Goal: Information Seeking & Learning: Check status

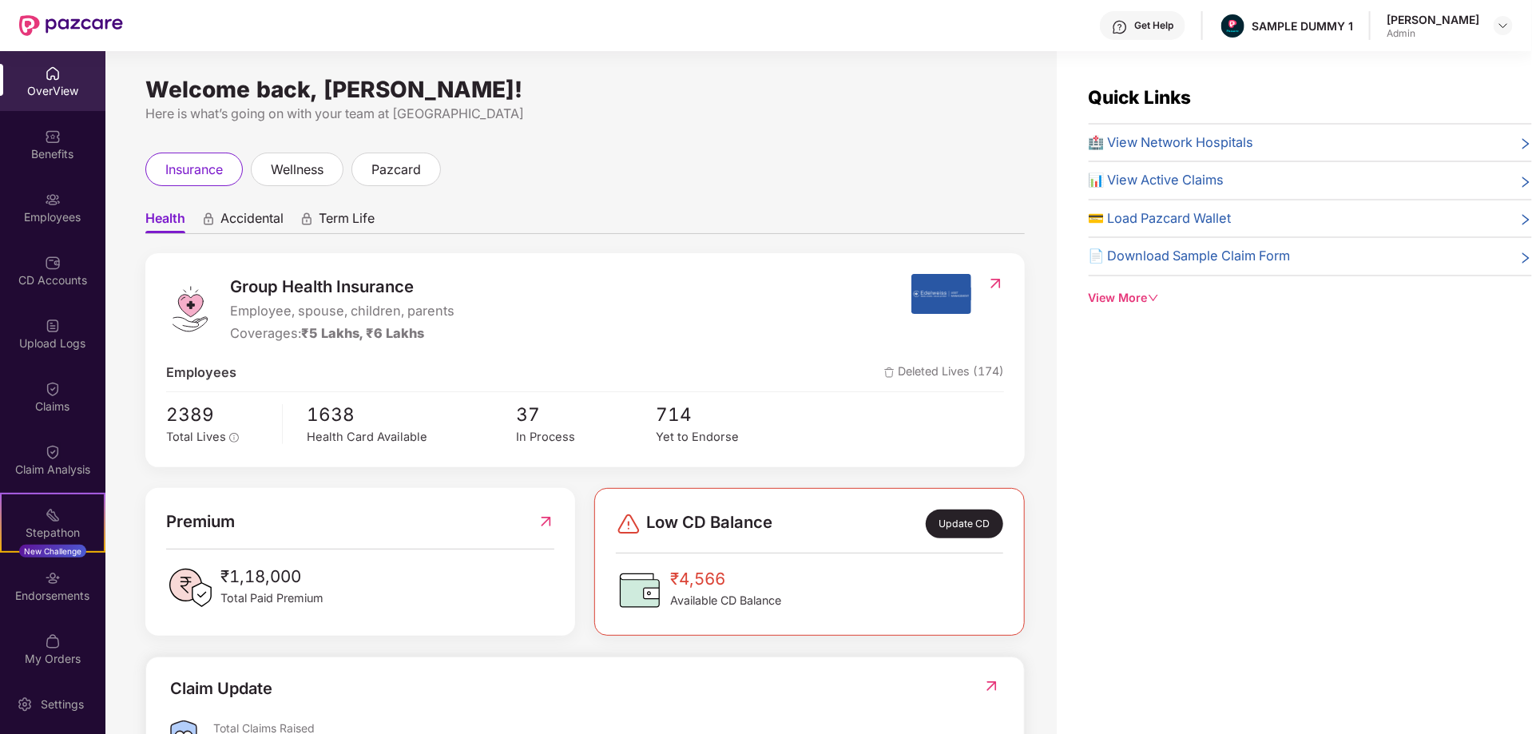
drag, startPoint x: 148, startPoint y: 91, endPoint x: 611, endPoint y: 86, distance: 463.4
click at [611, 86] on div "Welcome back, [PERSON_NAME]!" at bounding box center [585, 89] width 880 height 13
drag, startPoint x: 1229, startPoint y: 22, endPoint x: 1333, endPoint y: 25, distance: 103.9
click at [1333, 25] on div "SAMPLE DUMMY 1" at bounding box center [1286, 26] width 134 height 28
click at [829, 122] on div "Here is what’s going on with your team at [GEOGRAPHIC_DATA]" at bounding box center [585, 114] width 880 height 20
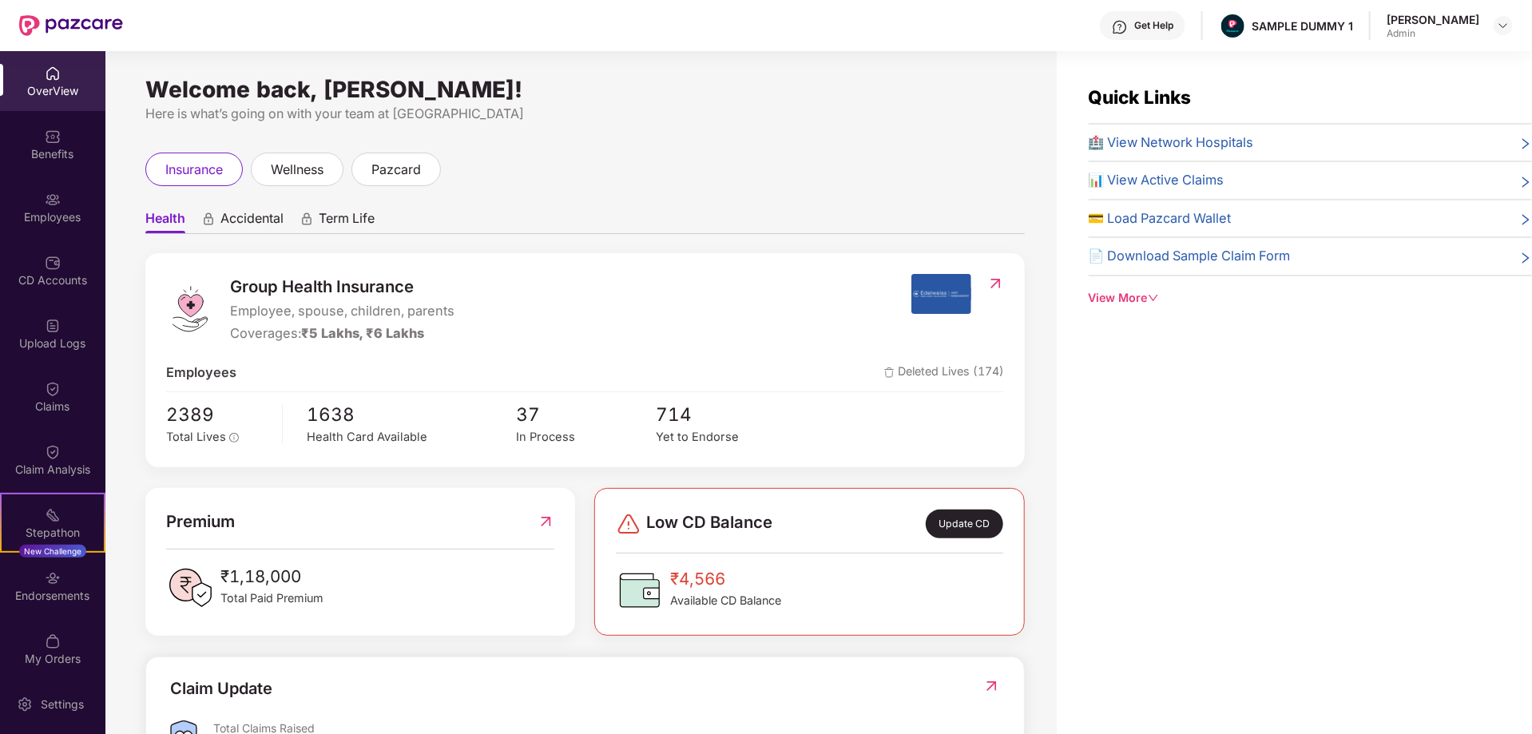
drag, startPoint x: 229, startPoint y: 312, endPoint x: 470, endPoint y: 297, distance: 241.7
click at [470, 297] on div "Group Health Insurance Employee, spouse, children, parents Coverages: ₹5 Lakhs,…" at bounding box center [538, 309] width 745 height 70
drag, startPoint x: 229, startPoint y: 338, endPoint x: 365, endPoint y: 335, distance: 135.9
click at [365, 335] on div "Group Health Insurance Employee, spouse, children, parents Coverages: ₹5 Lakhs,…" at bounding box center [538, 309] width 745 height 70
click at [626, 296] on div "Group Health Insurance Employee, spouse, children, parents Coverages: ₹5 Lakhs,…" at bounding box center [538, 309] width 745 height 70
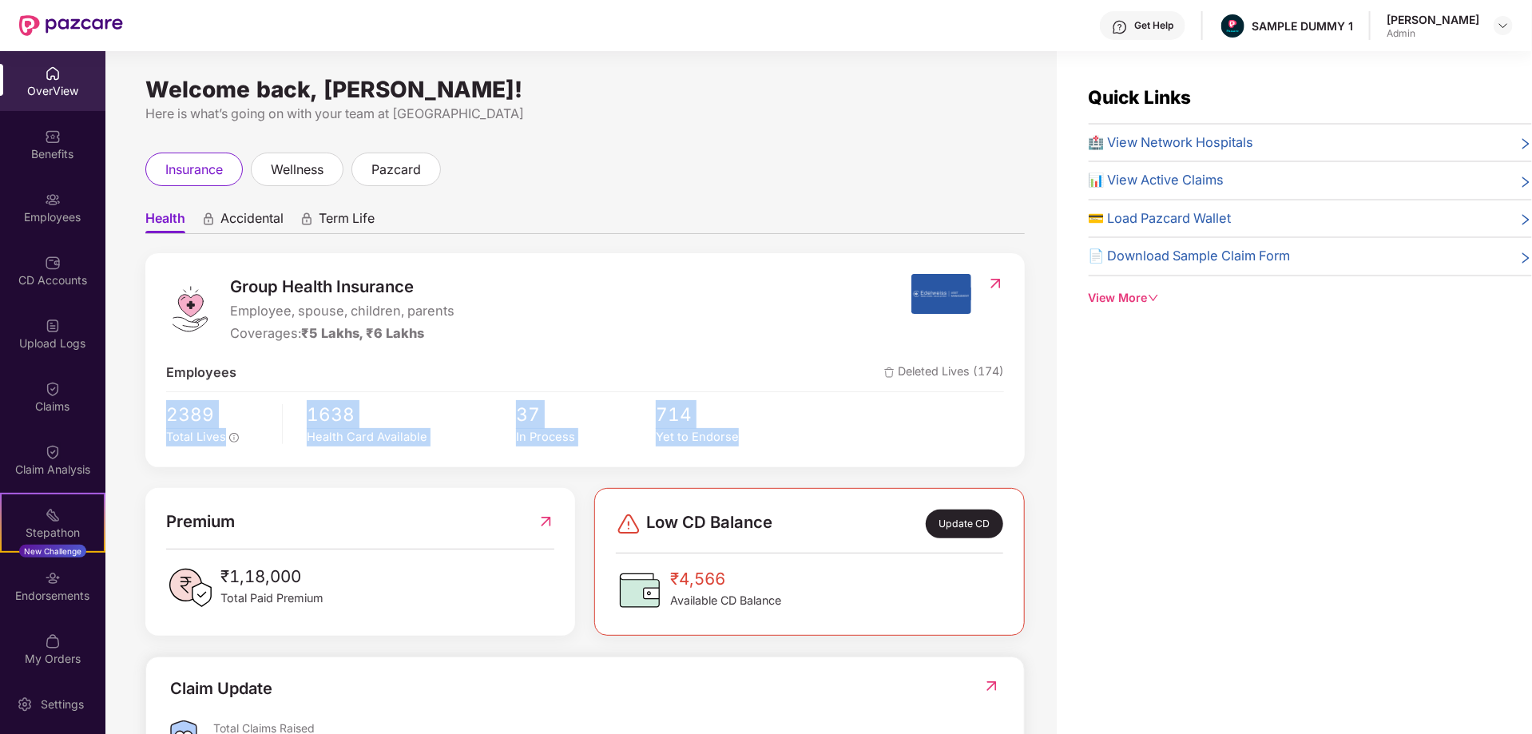
drag, startPoint x: 147, startPoint y: 413, endPoint x: 745, endPoint y: 460, distance: 600.3
click at [745, 460] on div "Group Health Insurance Employee, spouse, children, parents Coverages: ₹5 Lakhs,…" at bounding box center [585, 360] width 880 height 214
click at [870, 475] on div "Group Health Insurance Employee, spouse, children, parents Coverages: ₹5 Lakhs,…" at bounding box center [585, 615] width 880 height 725
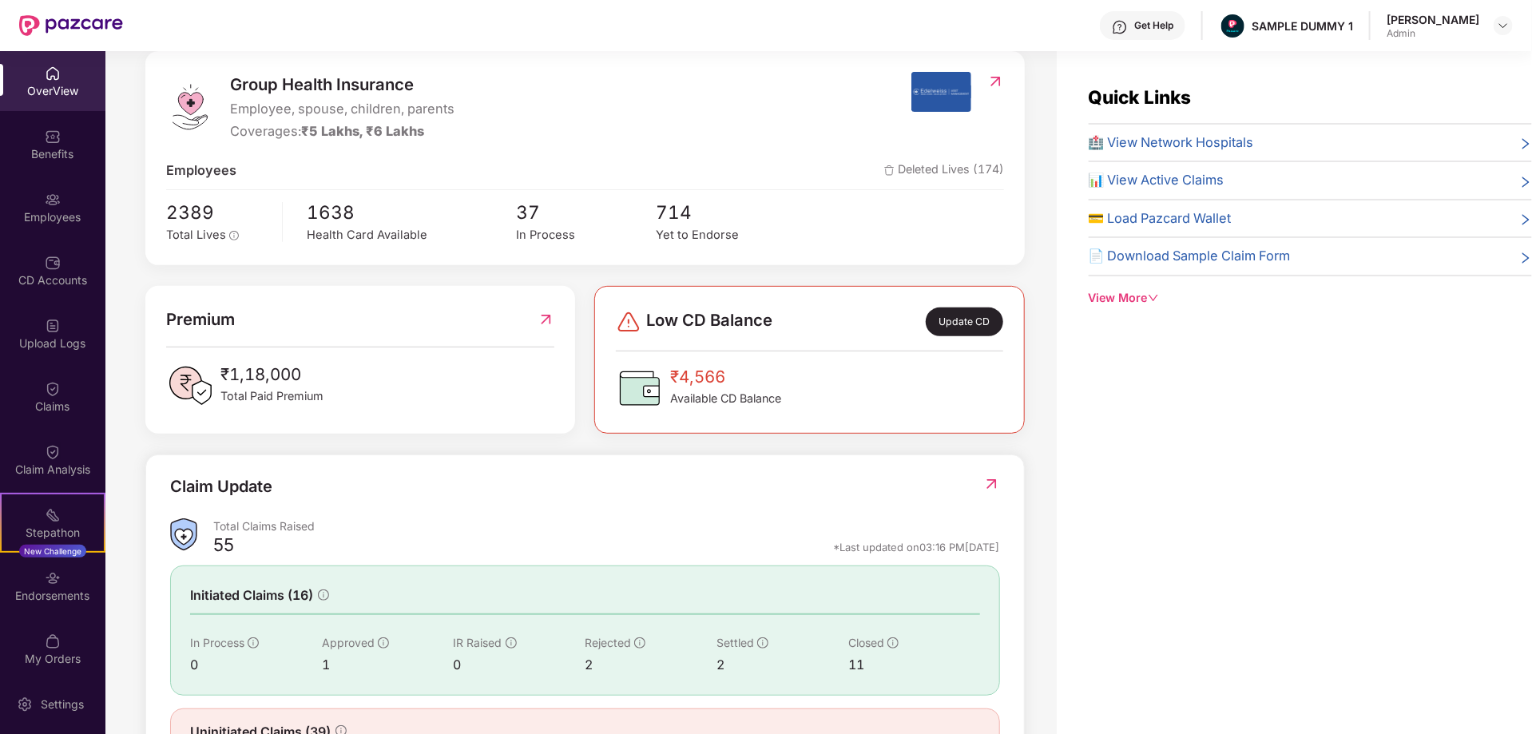
scroll to position [204, 0]
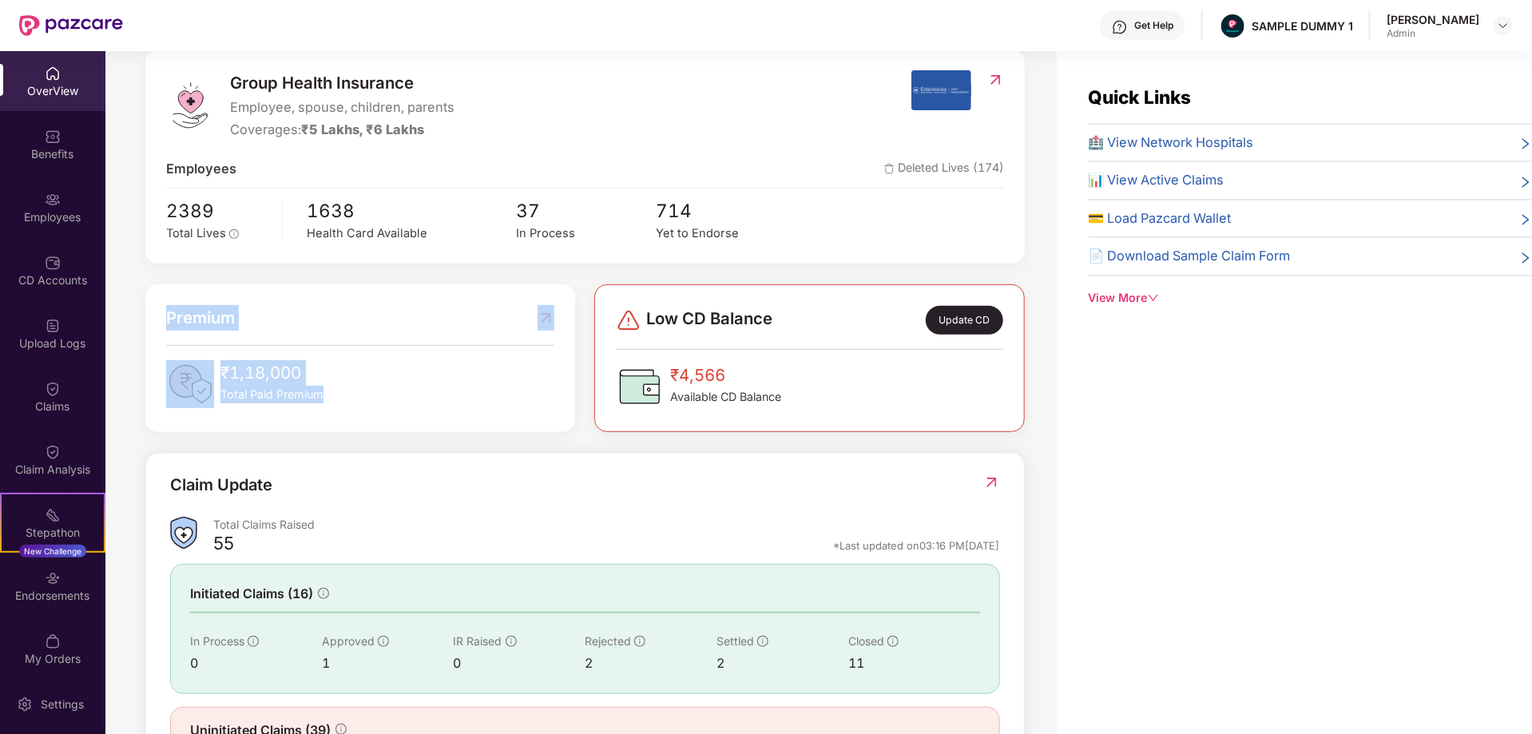
drag, startPoint x: 164, startPoint y: 317, endPoint x: 393, endPoint y: 403, distance: 244.7
click at [393, 403] on div "Premium ₹1,18,000 Total Paid Premium" at bounding box center [360, 358] width 430 height 148
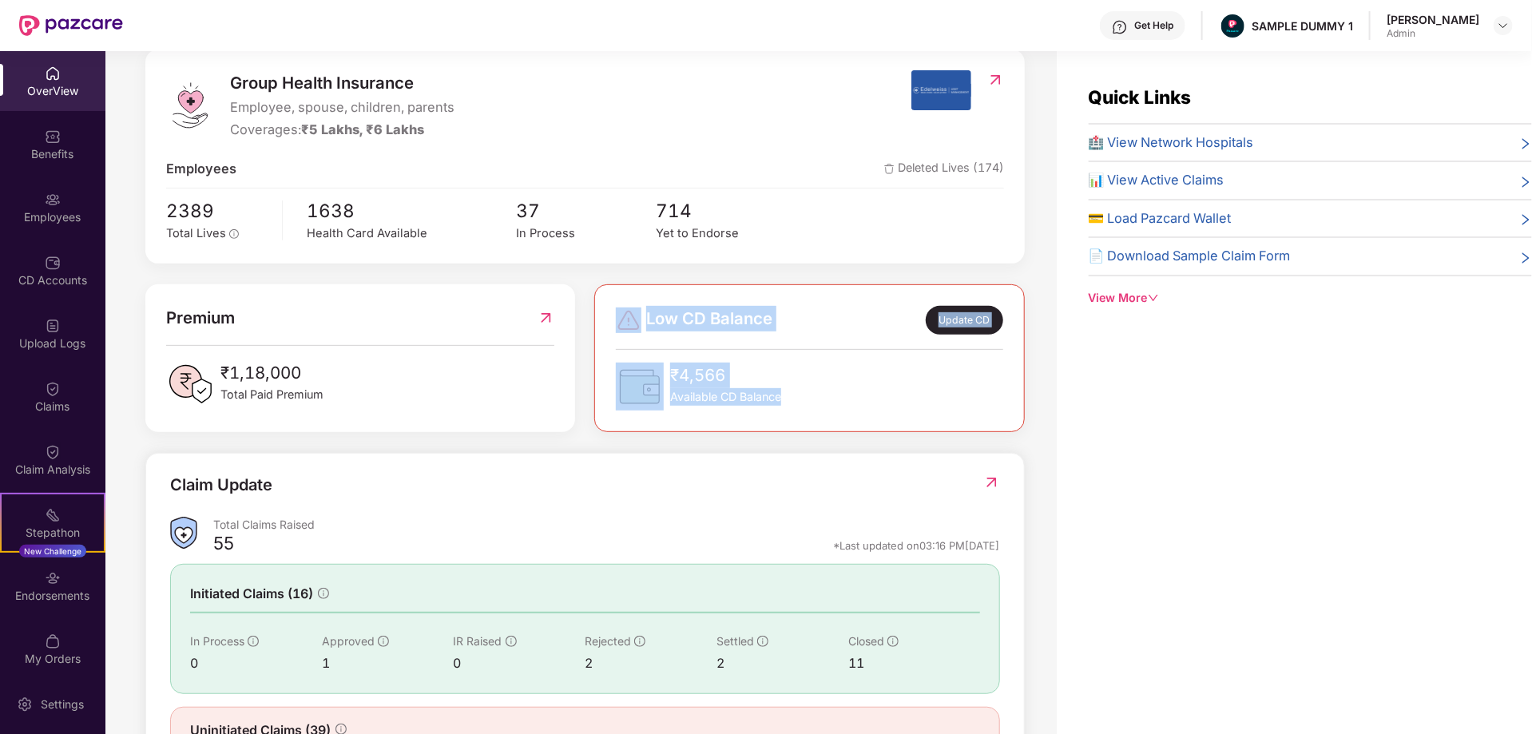
drag, startPoint x: 641, startPoint y: 304, endPoint x: 825, endPoint y: 407, distance: 211.4
click at [825, 407] on div "Low CD Balance Update CD ₹4,566 Available CD Balance" at bounding box center [809, 358] width 430 height 148
click at [873, 281] on div "Group Health Insurance Employee, spouse, children, parents Coverages: ₹5 Lakhs,…" at bounding box center [585, 412] width 880 height 725
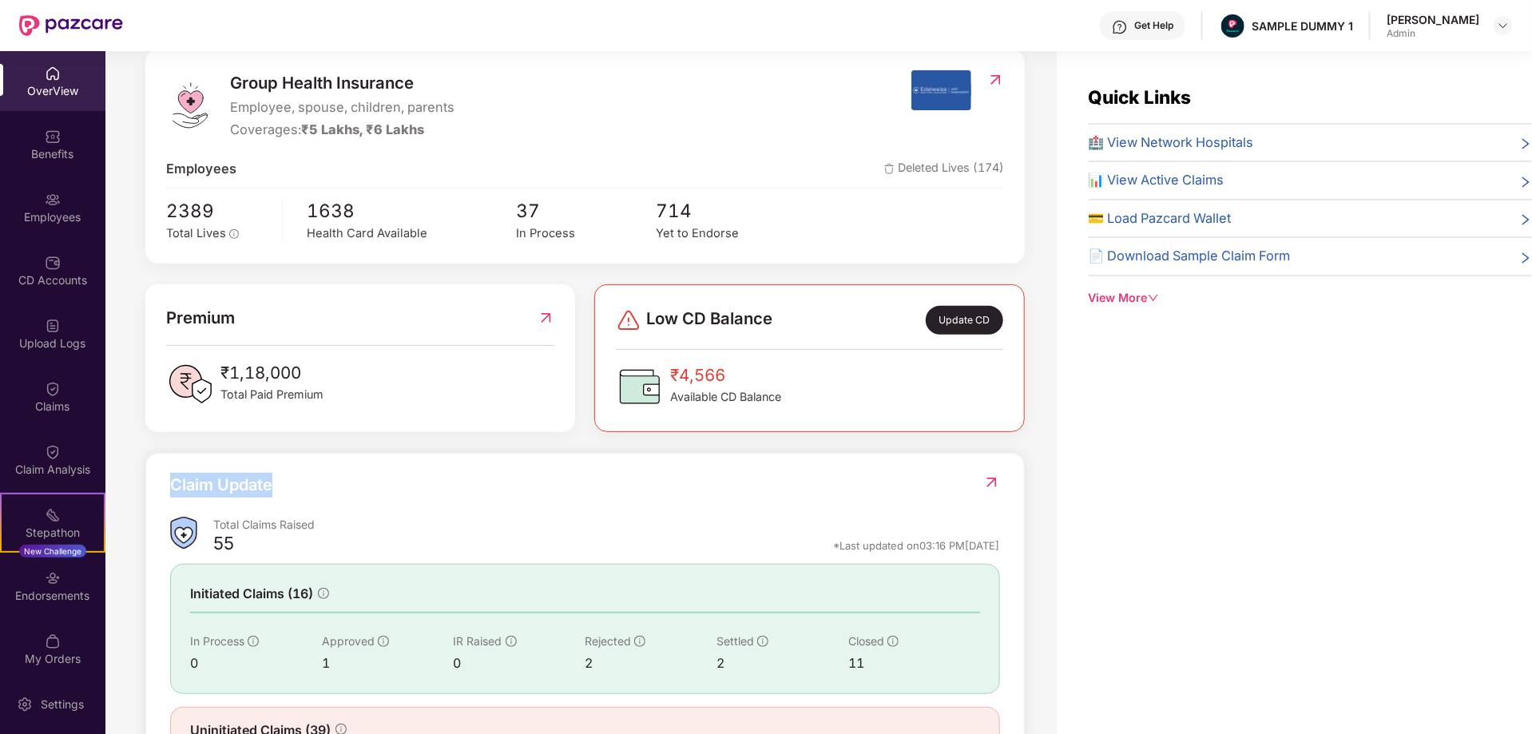
drag, startPoint x: 292, startPoint y: 476, endPoint x: 156, endPoint y: 476, distance: 135.8
click at [156, 476] on div "Claim Update Total Claims Raised 55 *Last updated on 03:16 PM[DATE] Initiated C…" at bounding box center [585, 613] width 880 height 321
click at [46, 148] on div "Benefits" at bounding box center [52, 154] width 105 height 16
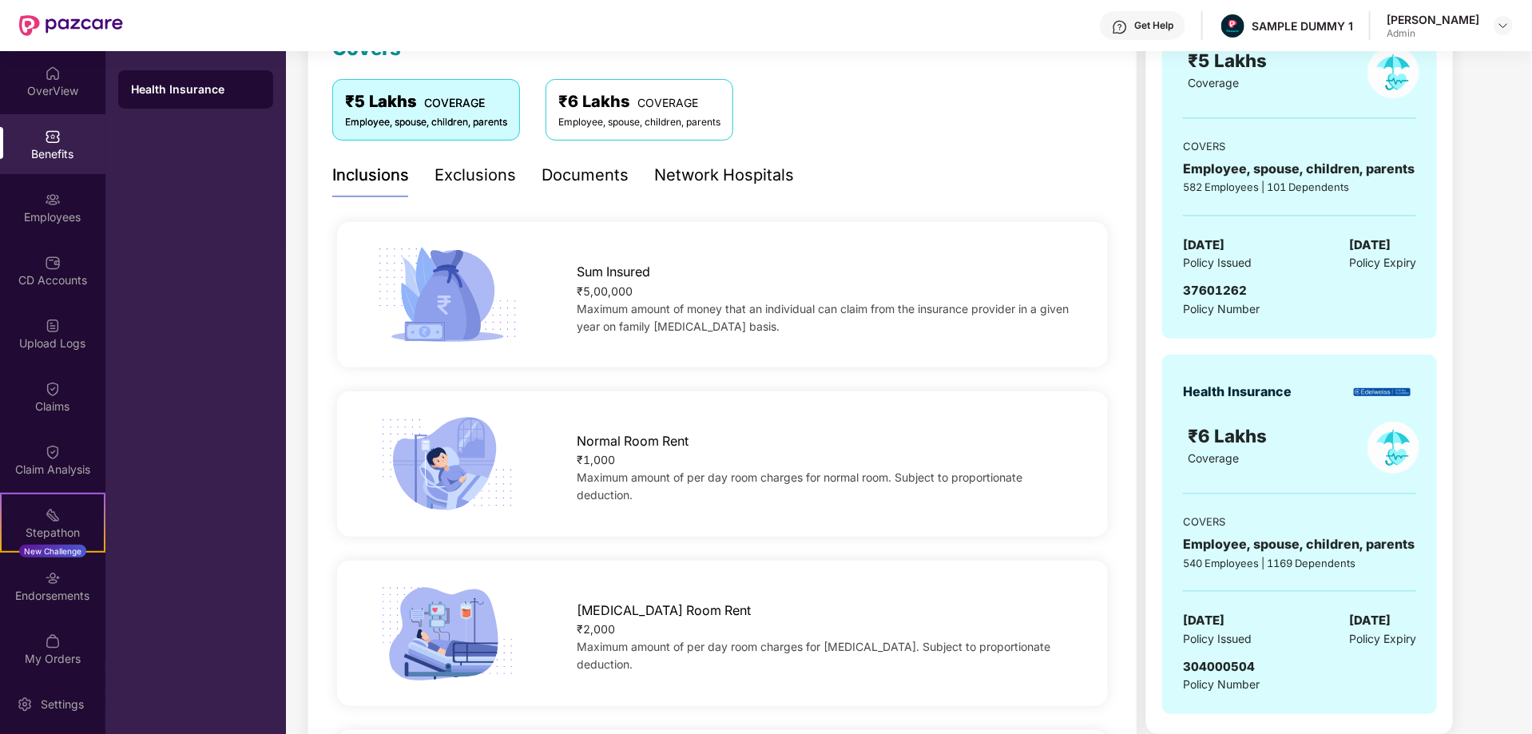
scroll to position [233, 0]
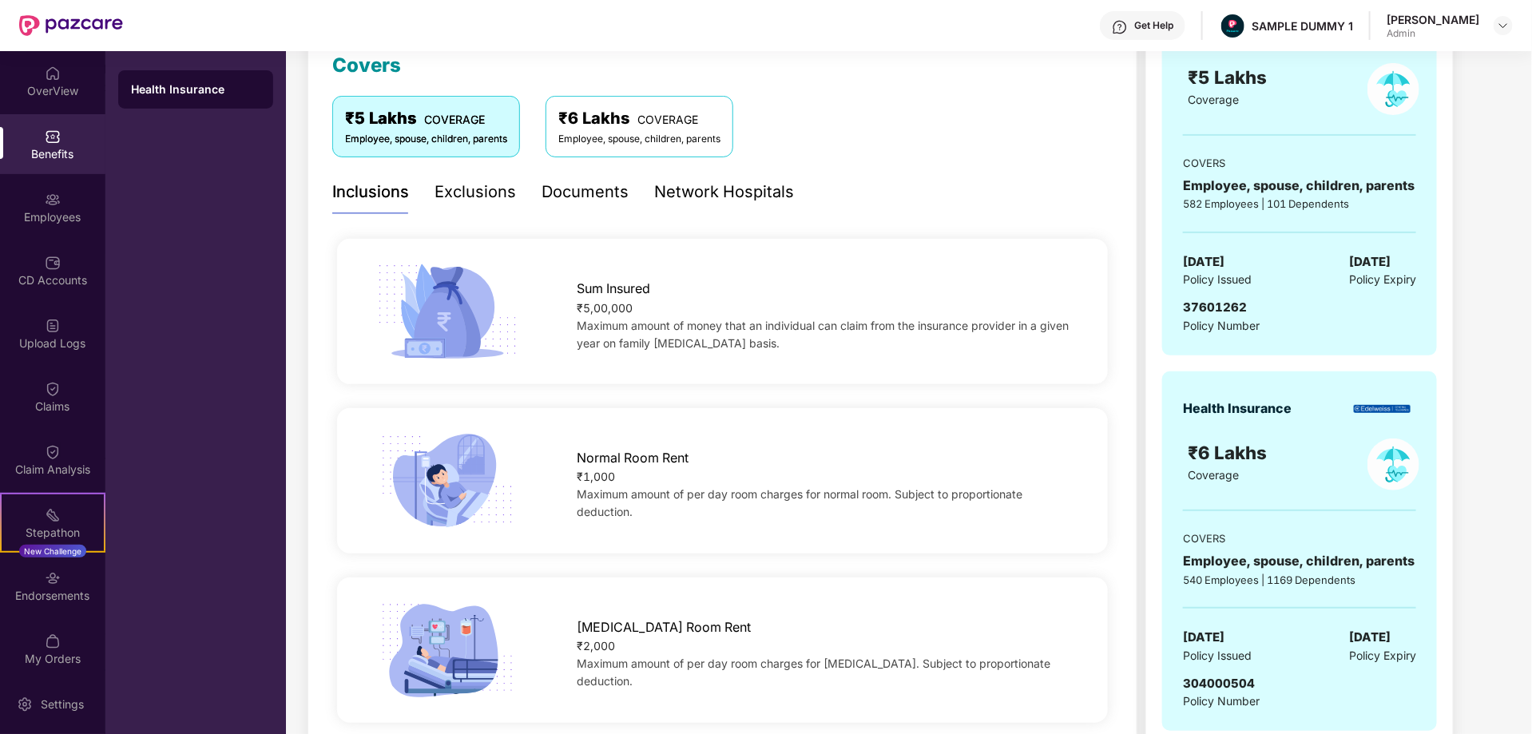
click at [471, 198] on div "Exclusions" at bounding box center [475, 192] width 81 height 25
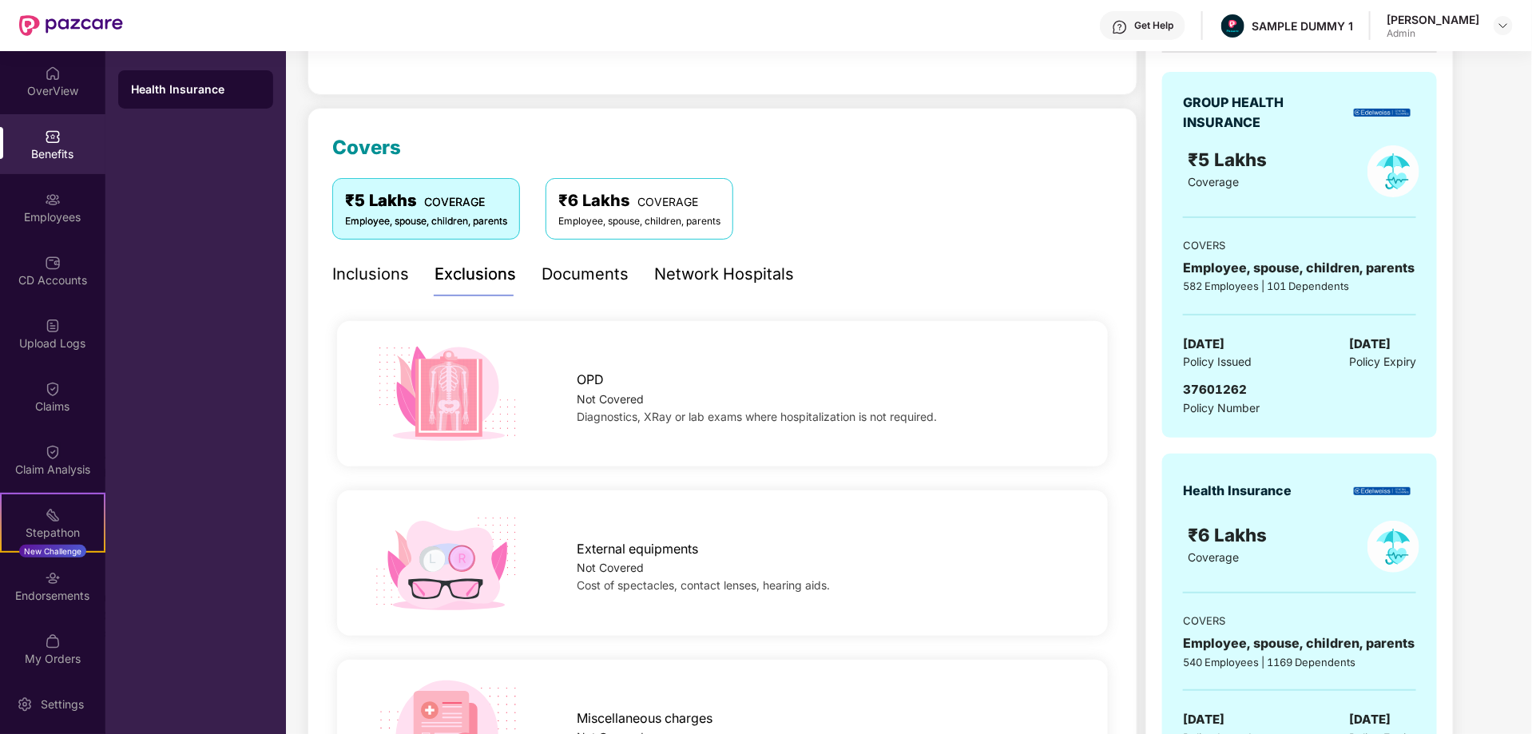
scroll to position [42, 0]
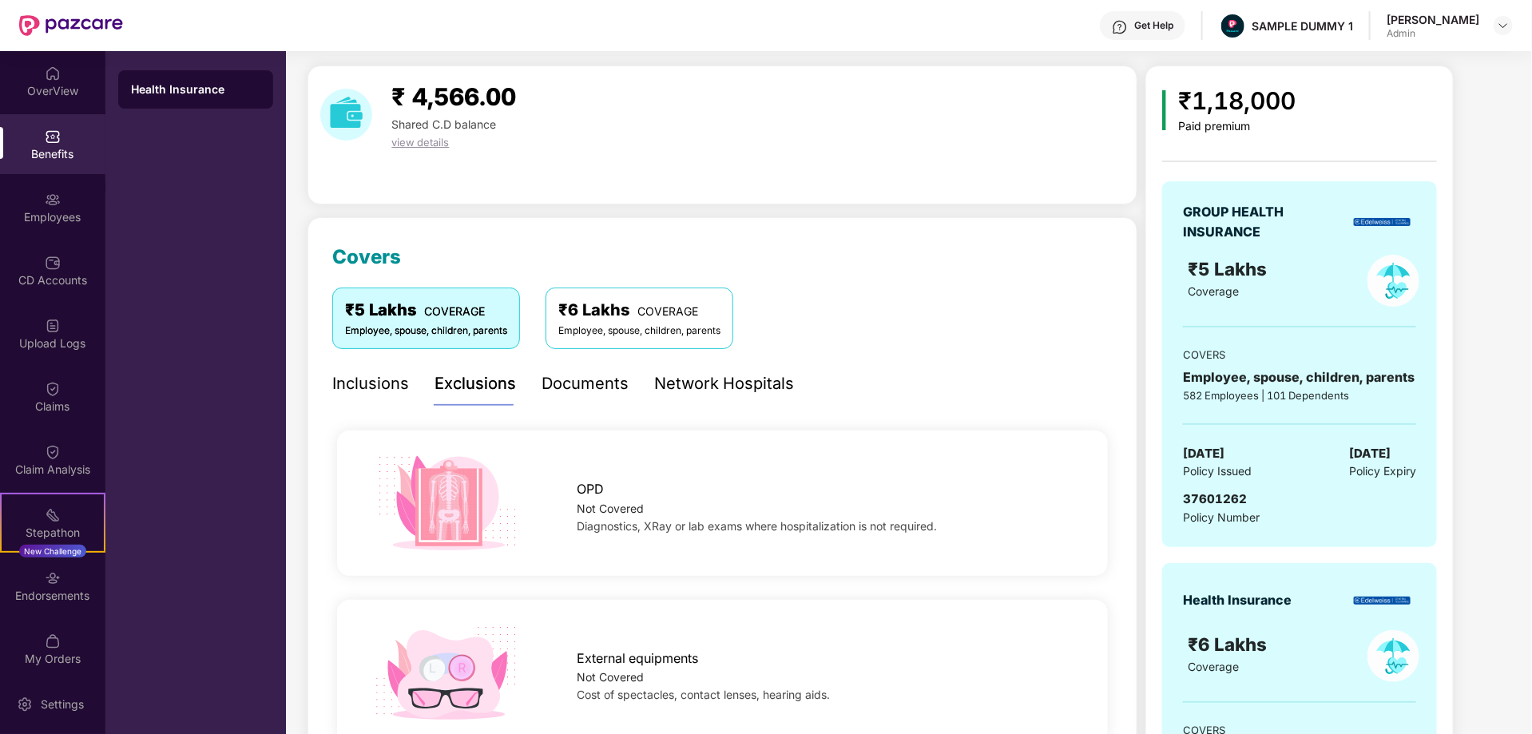
click at [583, 384] on div "Documents" at bounding box center [585, 384] width 87 height 25
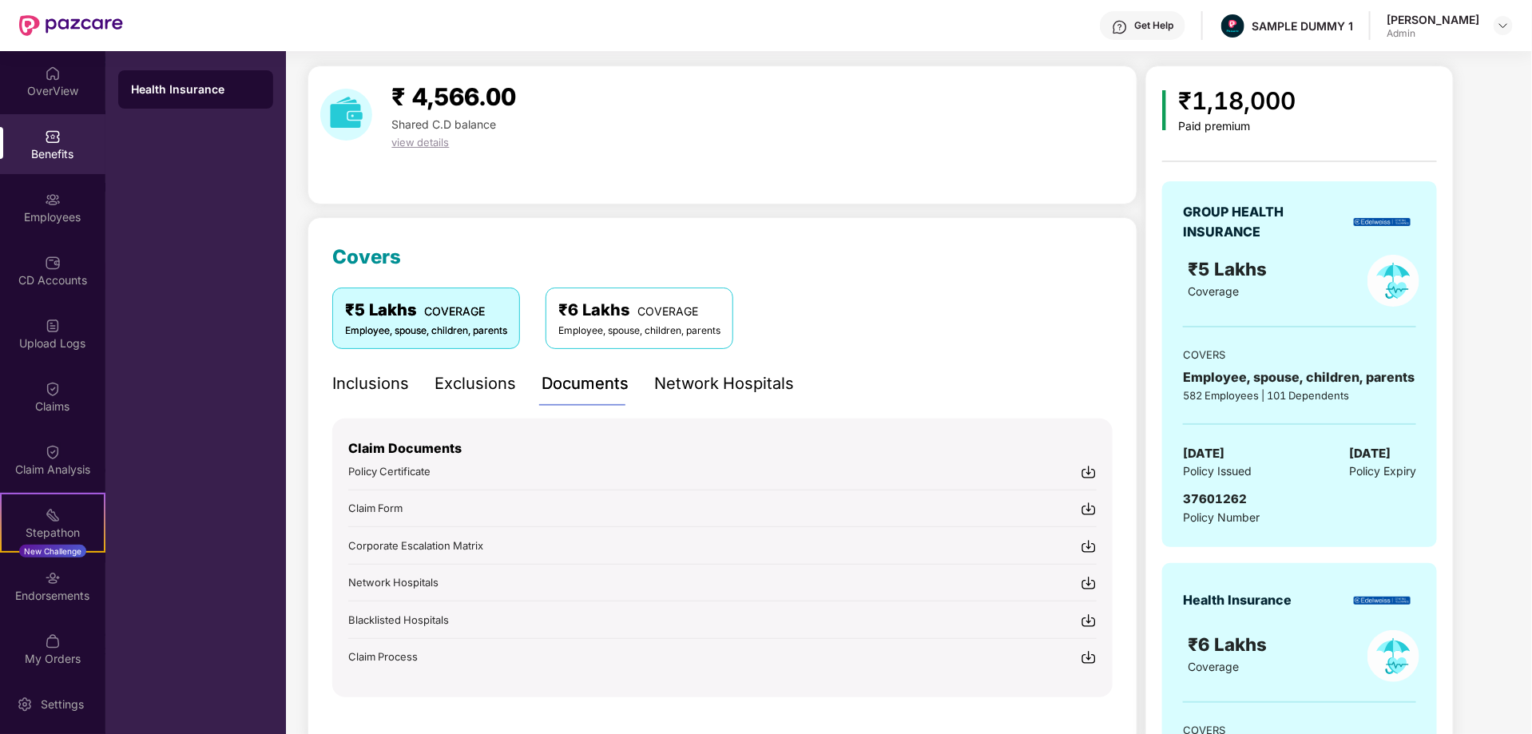
scroll to position [199, 0]
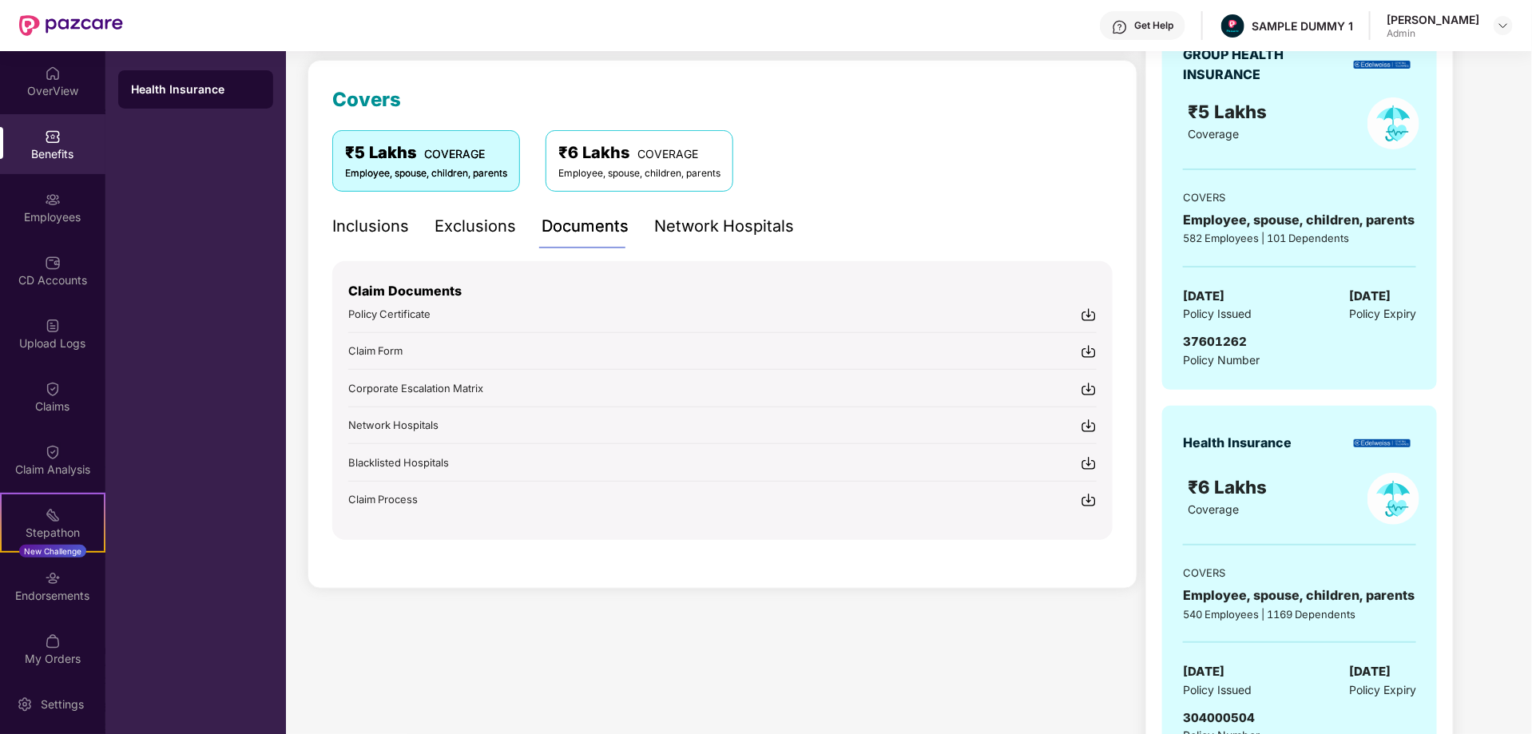
click at [707, 225] on div "Network Hospitals" at bounding box center [724, 226] width 140 height 25
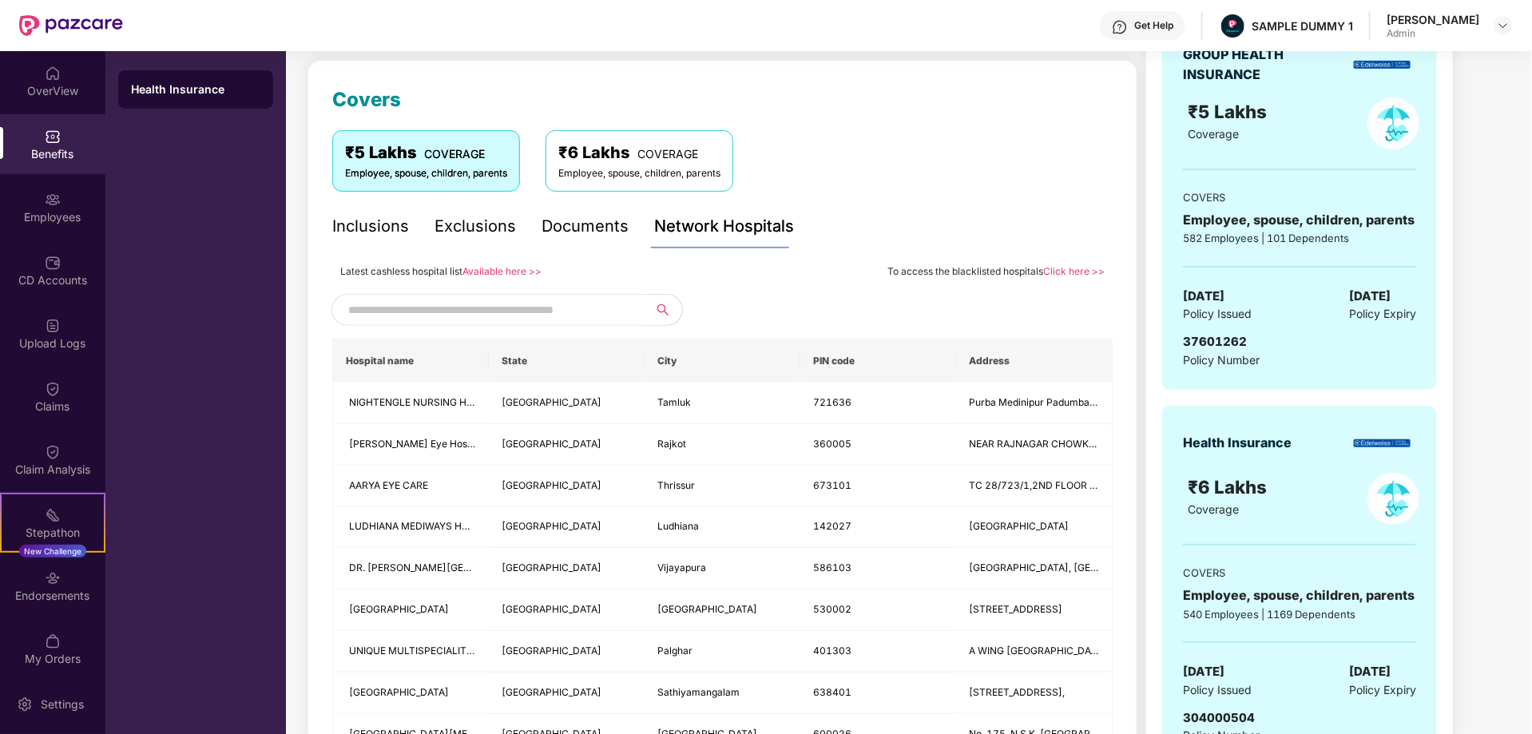
click at [504, 312] on input "text" at bounding box center [484, 310] width 273 height 24
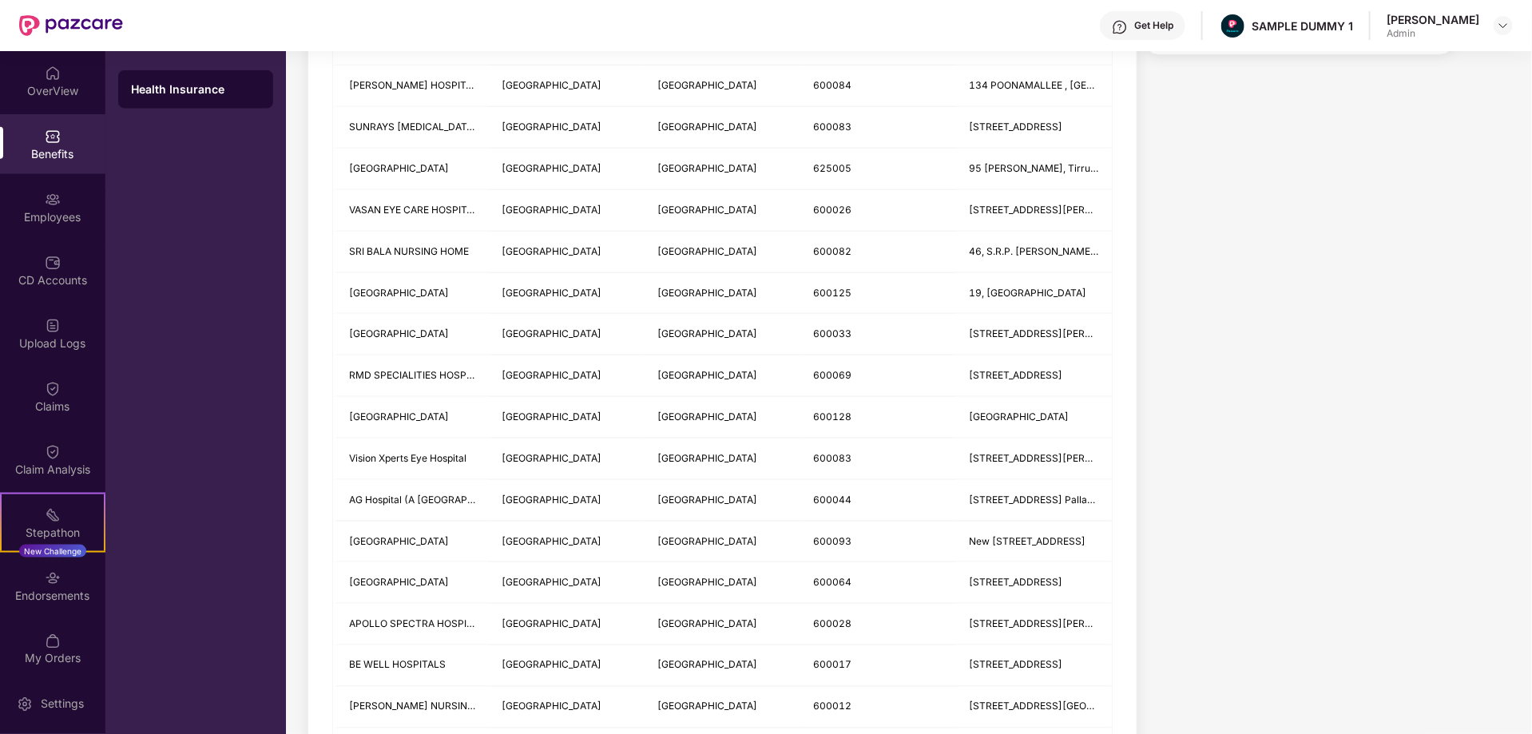
scroll to position [974, 0]
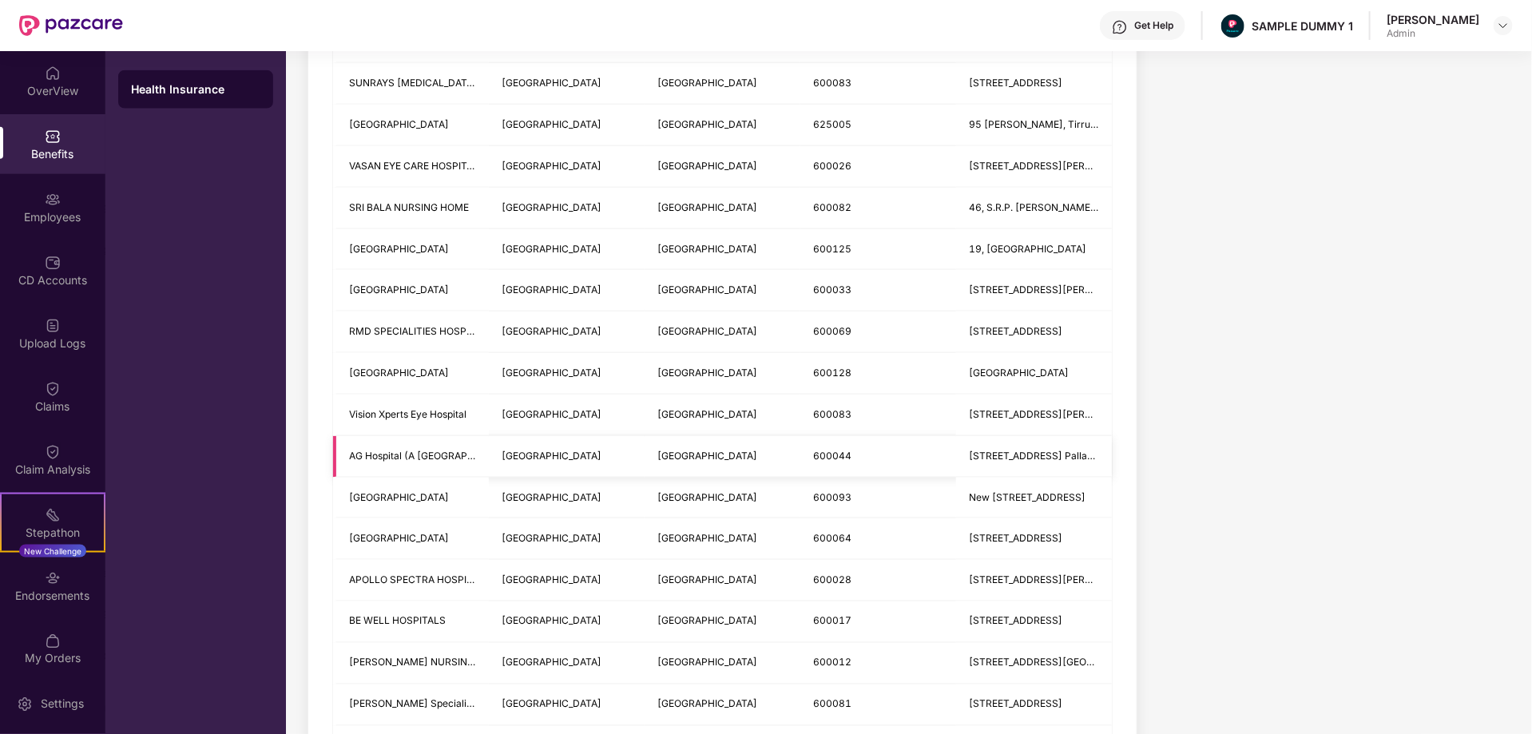
type input "*******"
drag, startPoint x: 809, startPoint y: 452, endPoint x: 868, endPoint y: 451, distance: 59.1
click at [868, 451] on td "600044" at bounding box center [879, 457] width 156 height 42
copy span "600044"
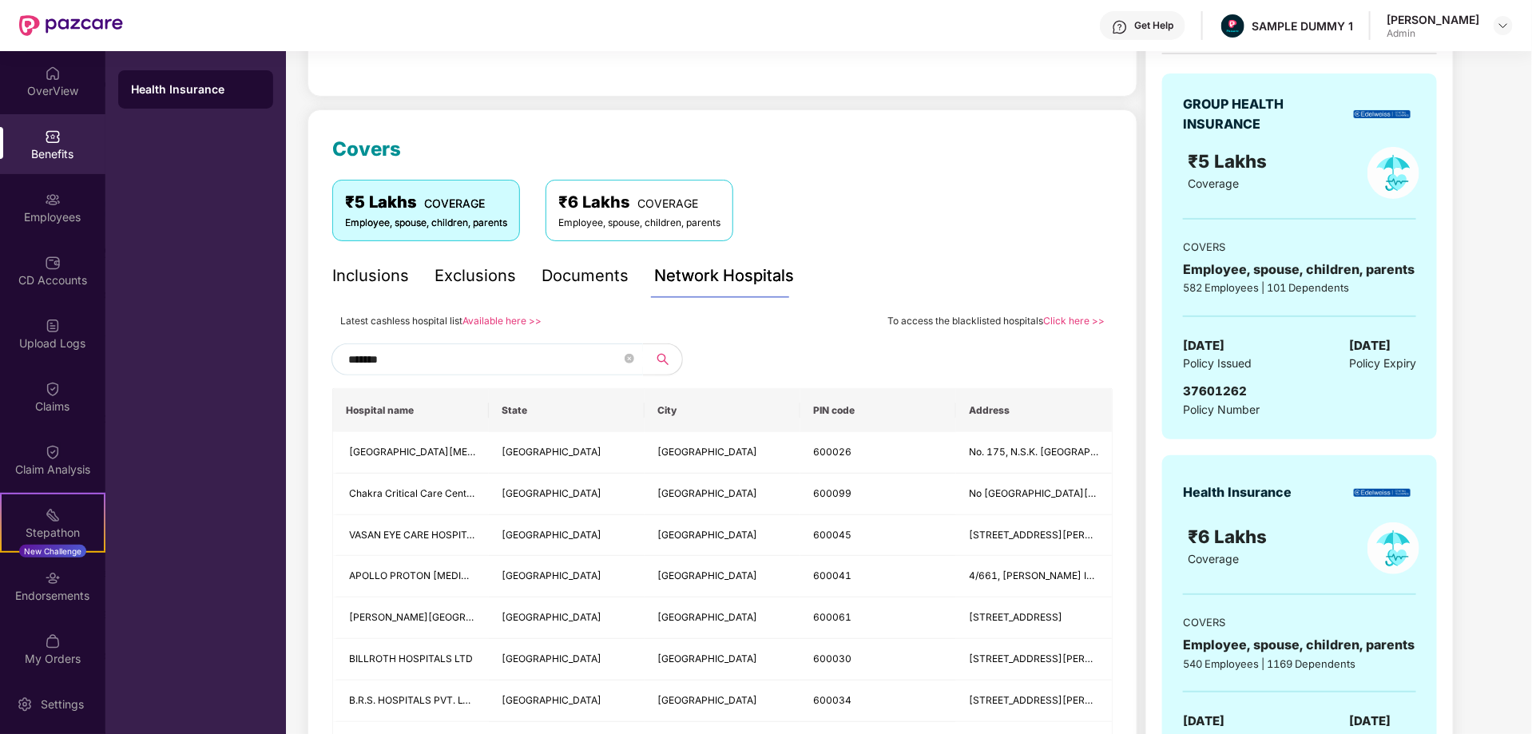
scroll to position [0, 0]
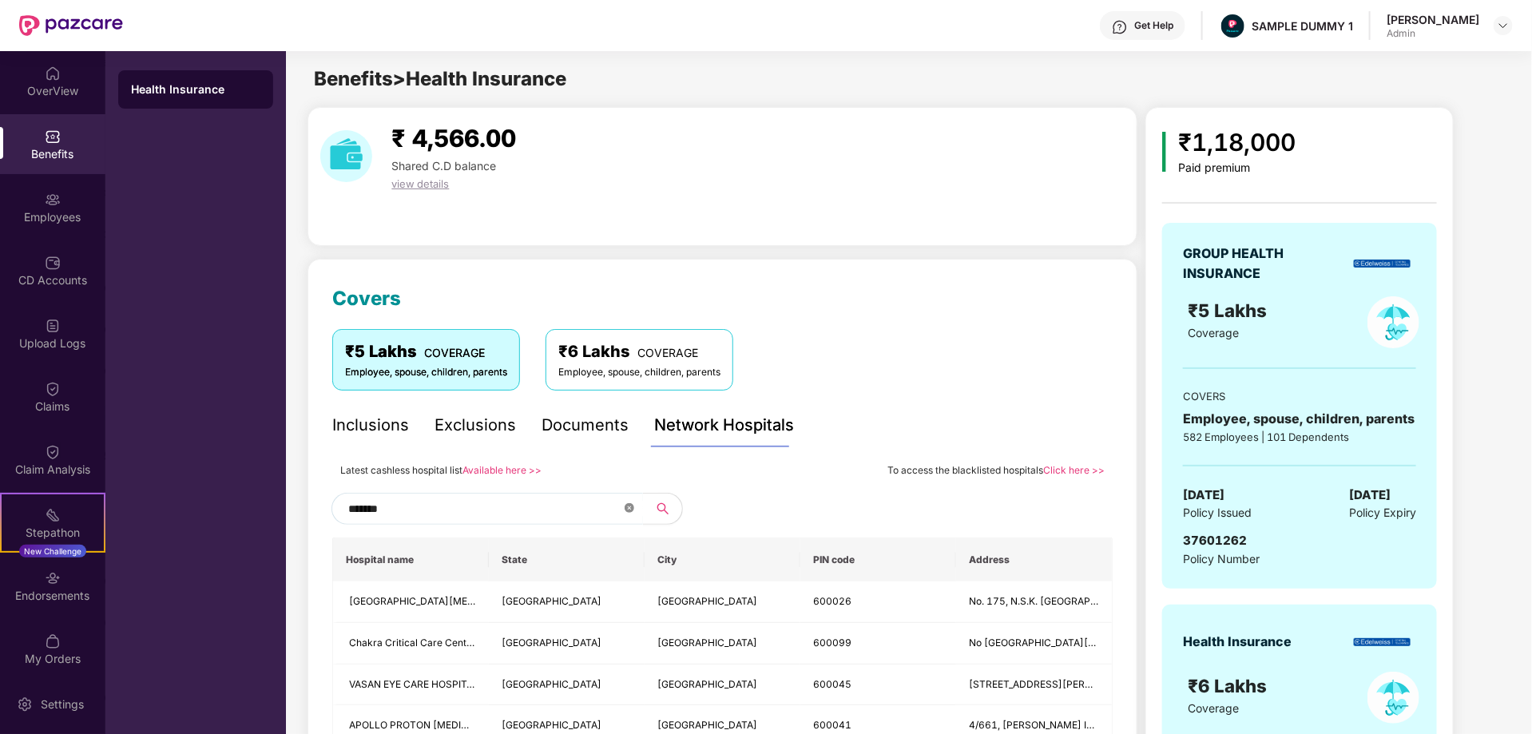
click at [627, 506] on icon "close-circle" at bounding box center [630, 508] width 10 height 10
paste input "******"
type input "******"
click at [66, 198] on div "Employees" at bounding box center [52, 207] width 105 height 60
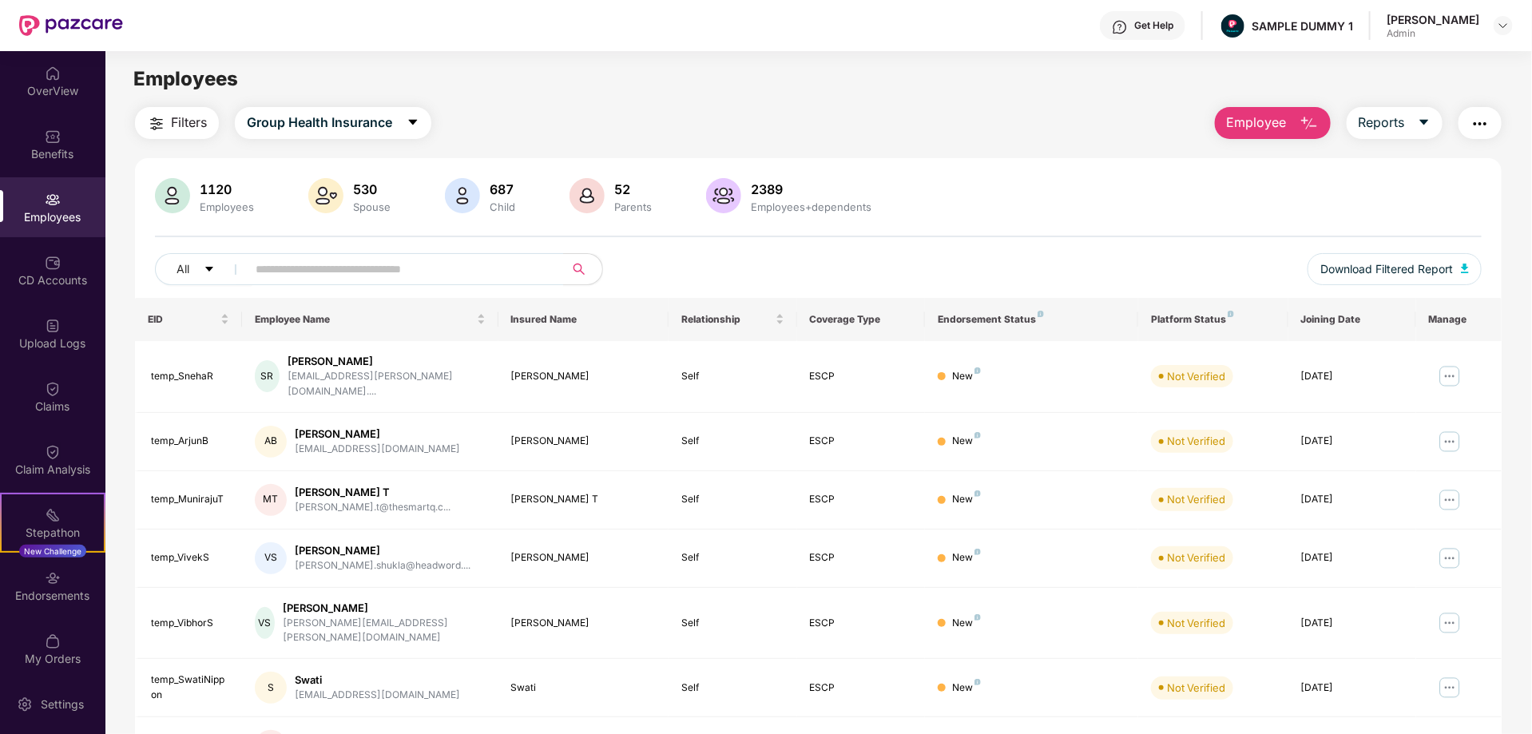
click at [1290, 115] on button "Employee" at bounding box center [1273, 123] width 116 height 32
click at [1135, 20] on div "Get Help" at bounding box center [1154, 25] width 39 height 13
click at [1413, 129] on button "Reports" at bounding box center [1395, 123] width 96 height 32
click at [1485, 122] on img "button" at bounding box center [1480, 123] width 19 height 19
click at [1038, 153] on div "Filters Group Health Insurance Employee Reports 1120 Employees 530 Spouse 687 C…" at bounding box center [818, 558] width 1367 height 902
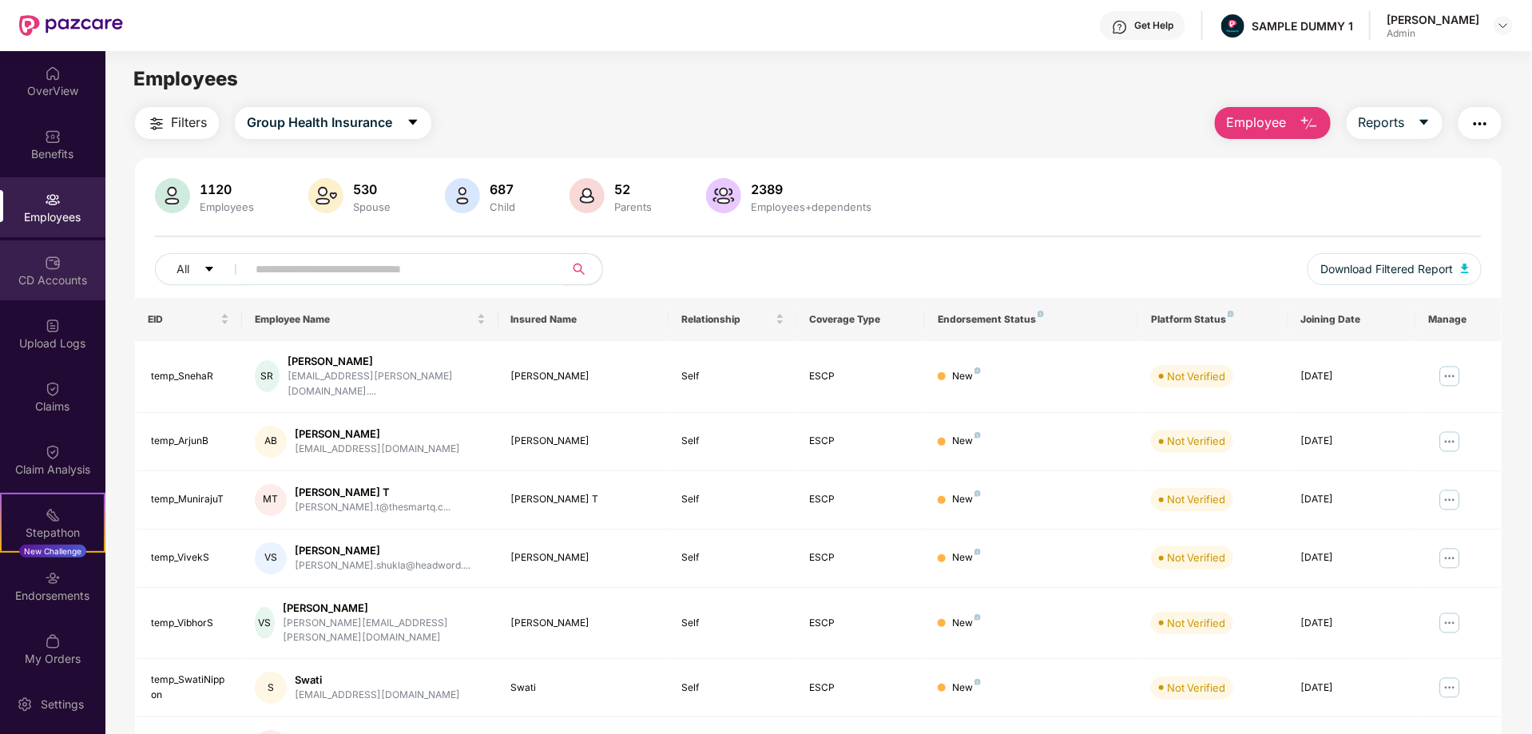
click at [51, 276] on div "CD Accounts" at bounding box center [52, 280] width 105 height 16
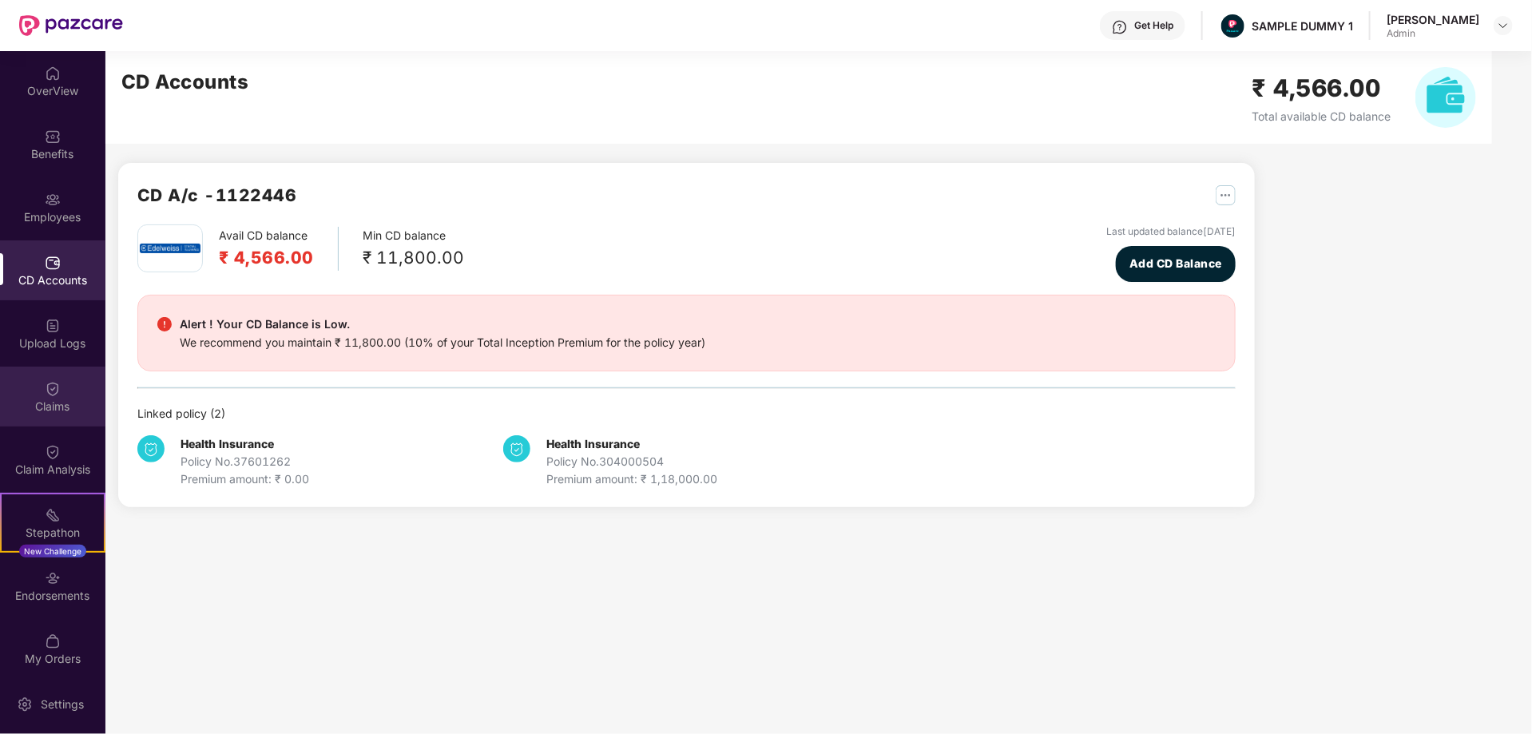
click at [50, 403] on div "Claims" at bounding box center [52, 407] width 105 height 16
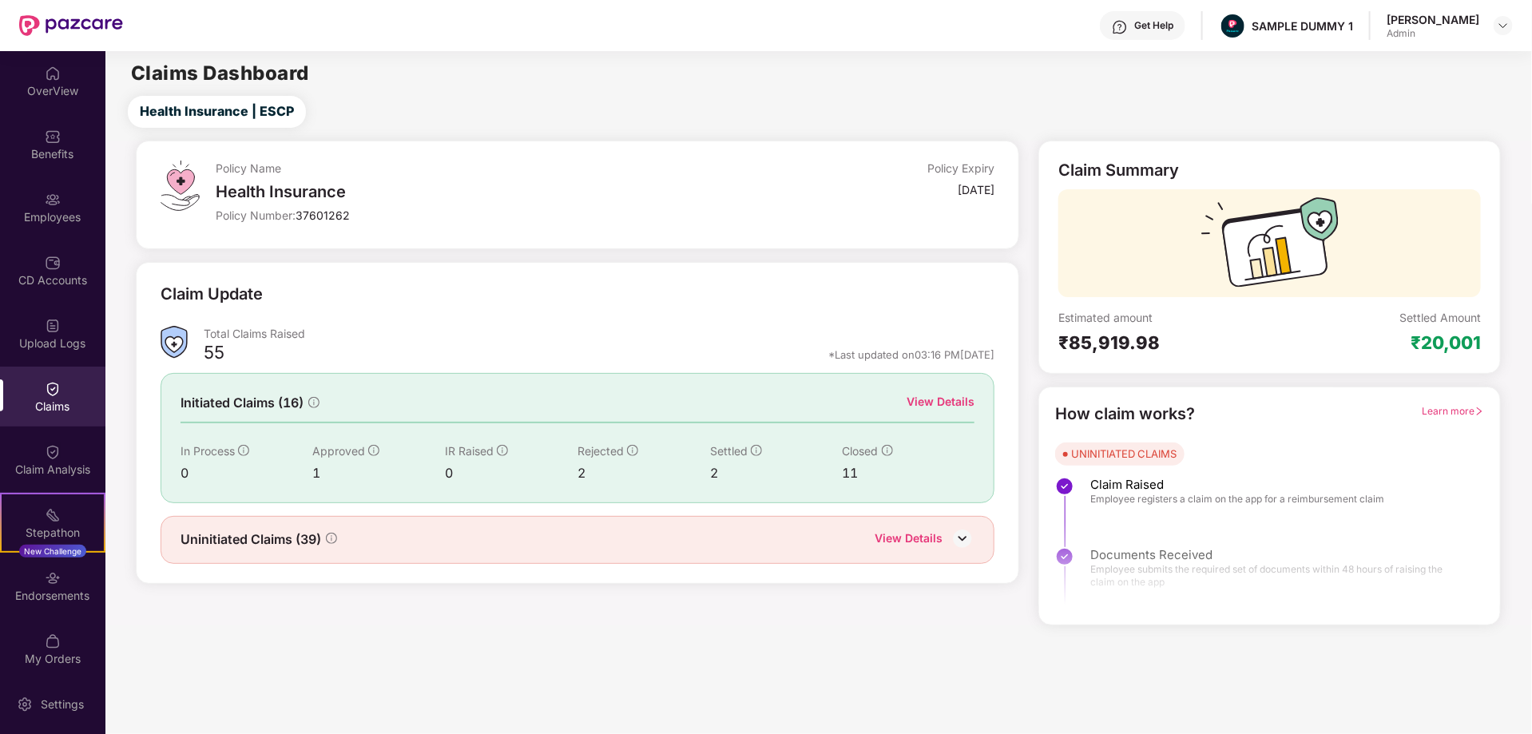
click at [930, 398] on div "View Details" at bounding box center [941, 402] width 68 height 18
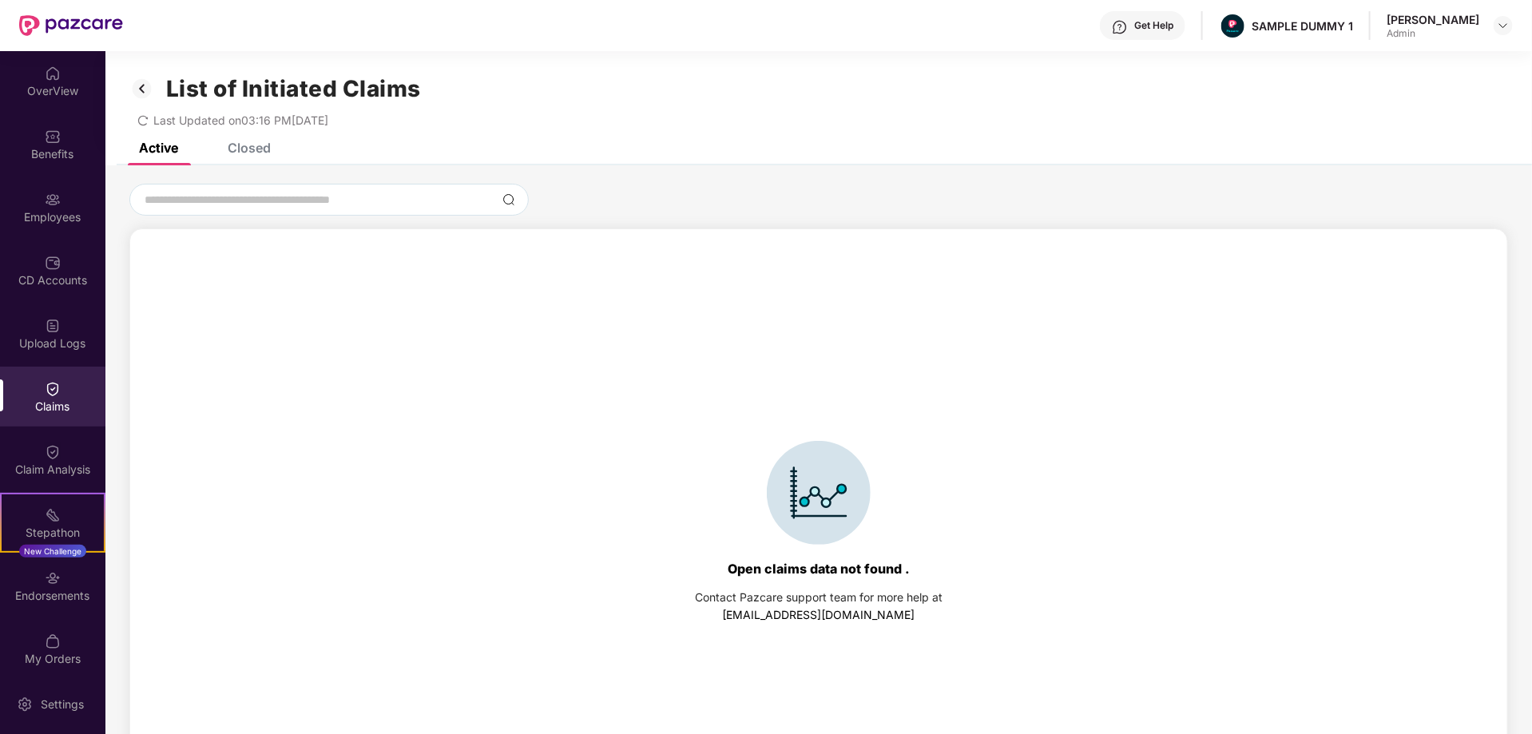
click at [250, 145] on div "Closed" at bounding box center [249, 148] width 43 height 16
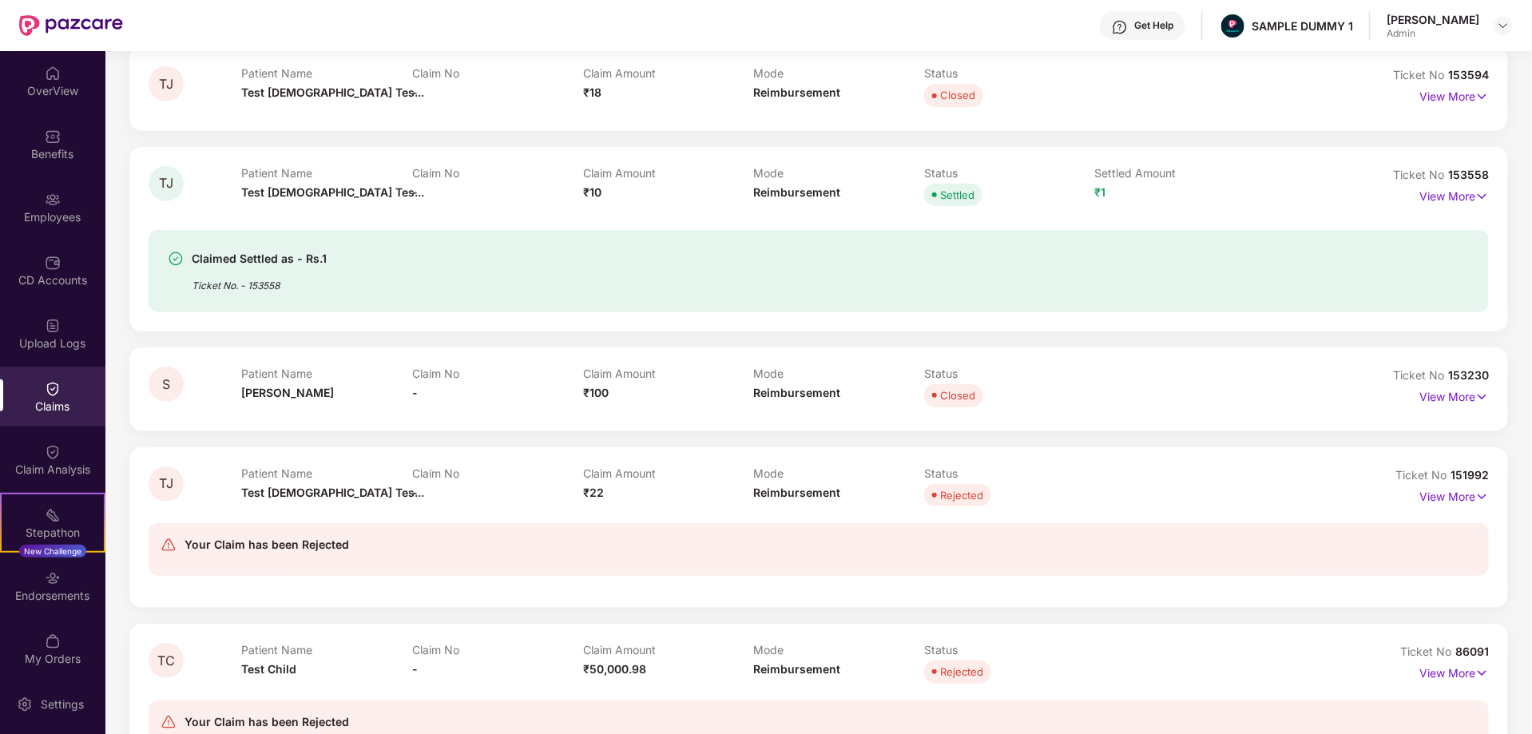
scroll to position [281, 0]
drag, startPoint x: 1093, startPoint y: 182, endPoint x: 1143, endPoint y: 189, distance: 50.8
click at [1143, 189] on div "Patient Name Test [DEMOGRAPHIC_DATA] Tes... Claim No - Claim Amount ₹10 Mode Re…" at bounding box center [754, 187] width 1024 height 44
click at [60, 463] on div "Claim Analysis" at bounding box center [52, 470] width 105 height 16
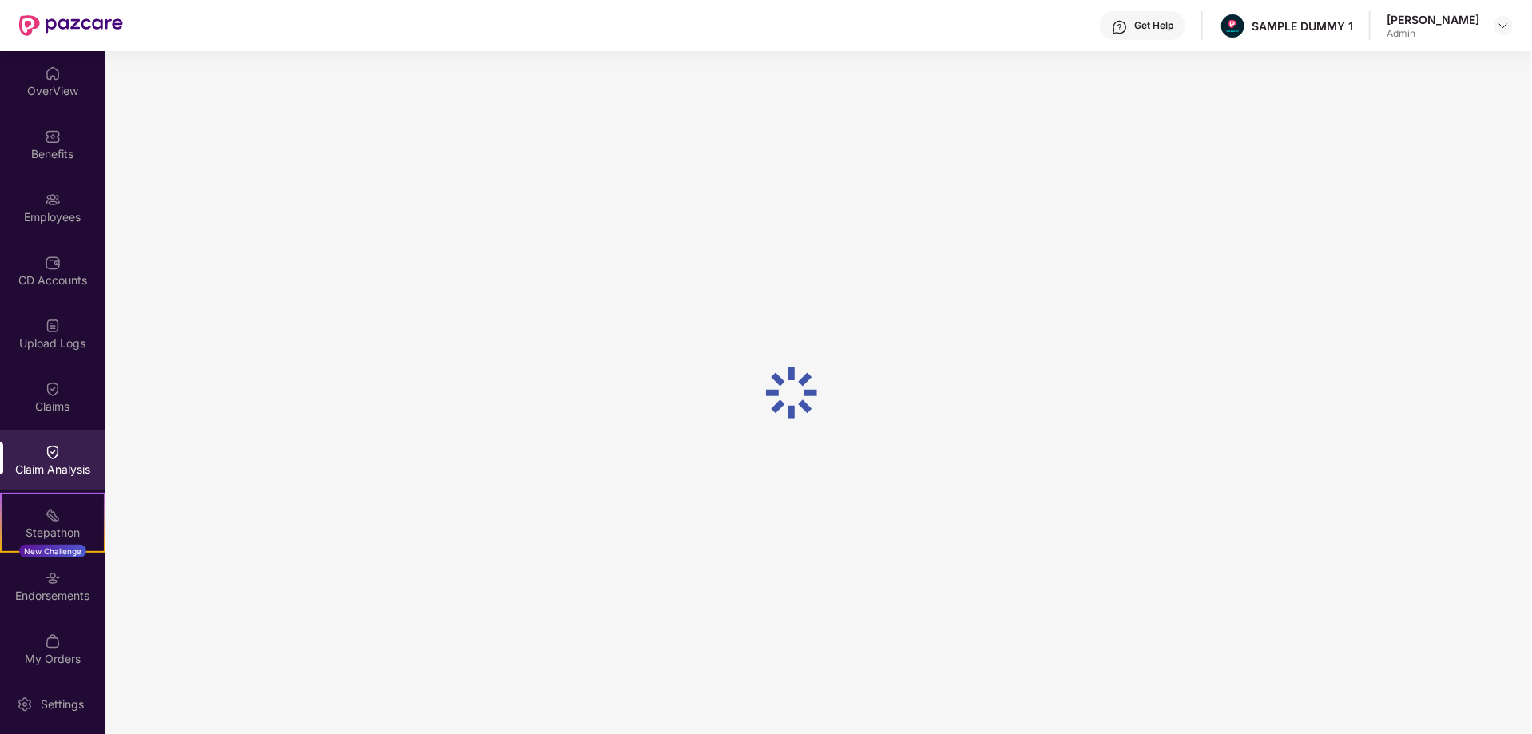
scroll to position [0, 0]
click at [1135, 19] on div "Get Help" at bounding box center [1154, 25] width 39 height 13
